Goal: Information Seeking & Learning: Learn about a topic

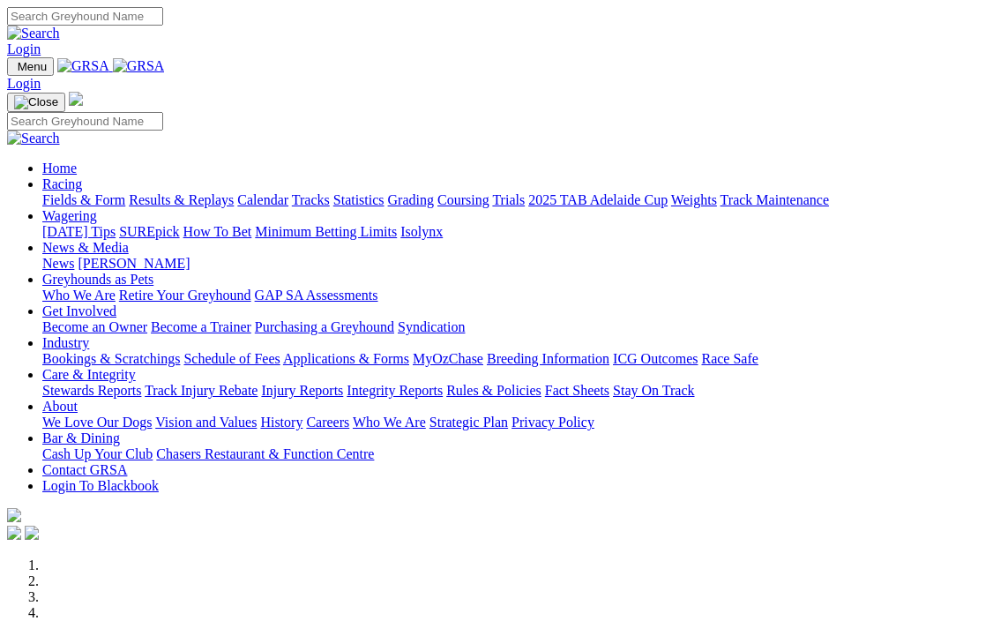
click at [82, 176] on link "Racing" at bounding box center [62, 183] width 40 height 15
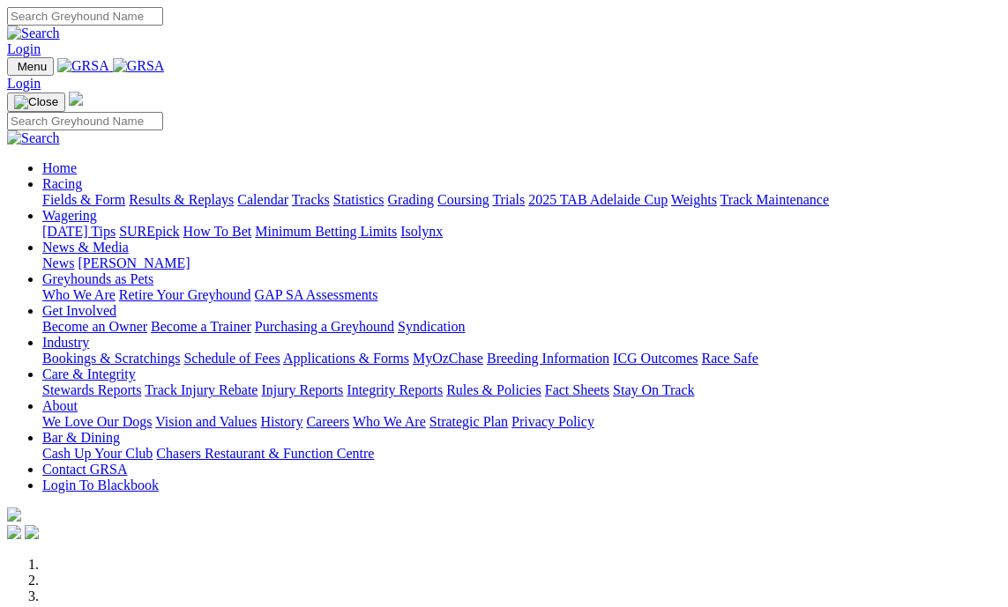
click at [88, 192] on link "Fields & Form" at bounding box center [83, 199] width 83 height 15
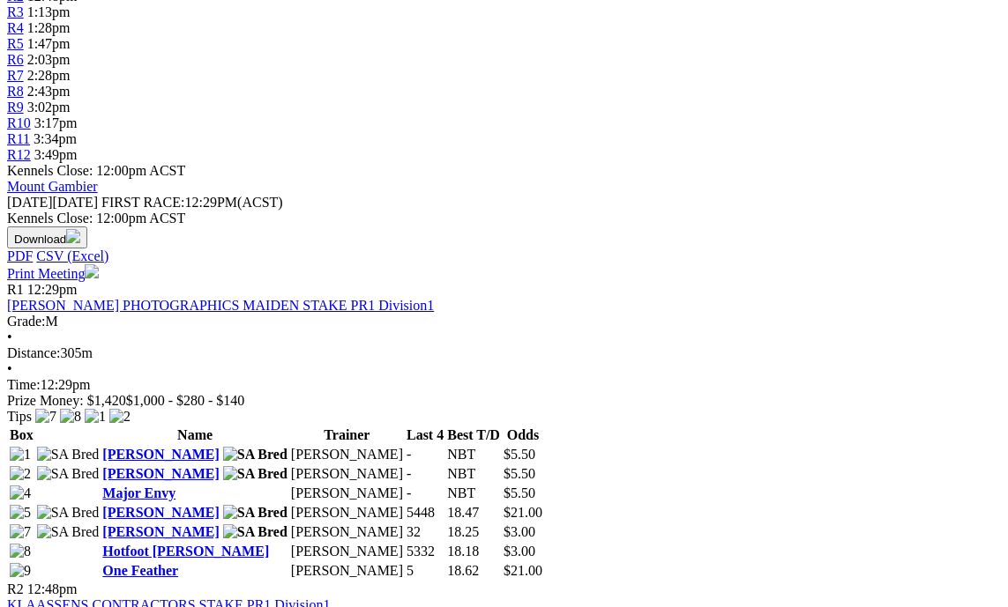
scroll to position [705, 0]
